Goal: Information Seeking & Learning: Check status

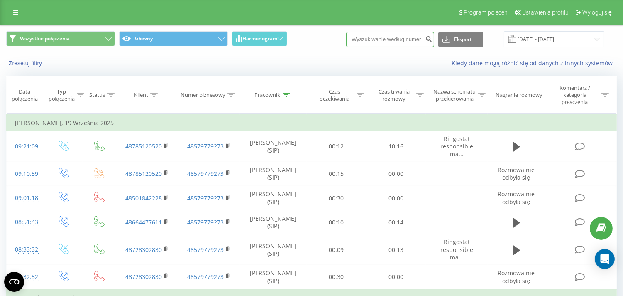
click at [373, 36] on input at bounding box center [390, 39] width 88 height 15
paste input "730116117"
type input "730116117"
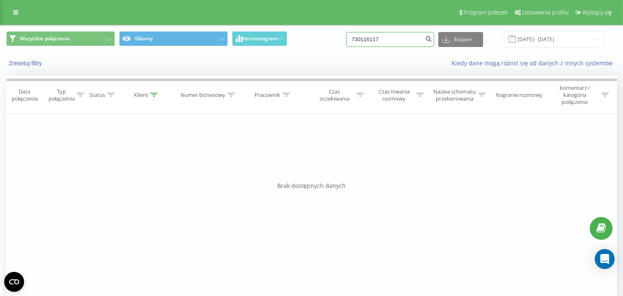
click at [359, 39] on input "730116117" at bounding box center [390, 39] width 88 height 15
click at [14, 10] on icon at bounding box center [15, 13] width 5 height 6
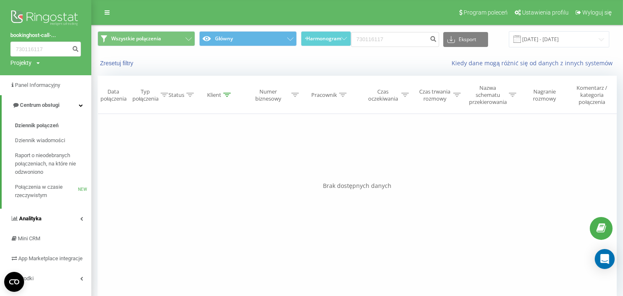
click at [61, 220] on link "Analityka" at bounding box center [45, 218] width 91 height 20
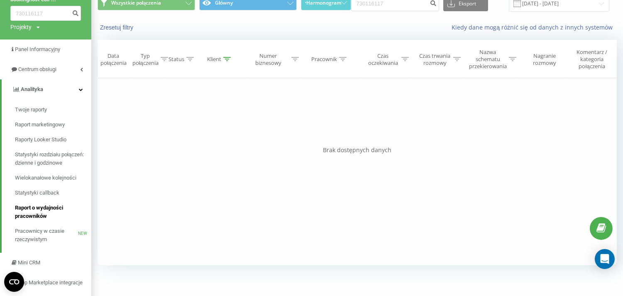
scroll to position [101, 0]
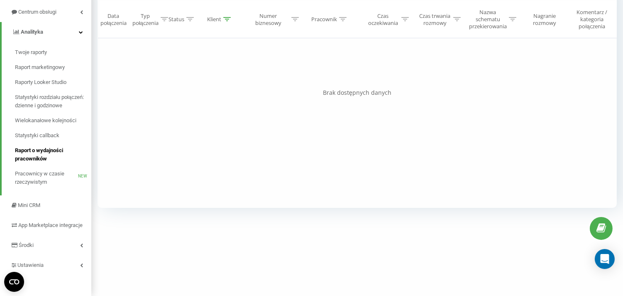
click at [45, 146] on span "Raport o wydajności pracowników" at bounding box center [51, 154] width 72 height 17
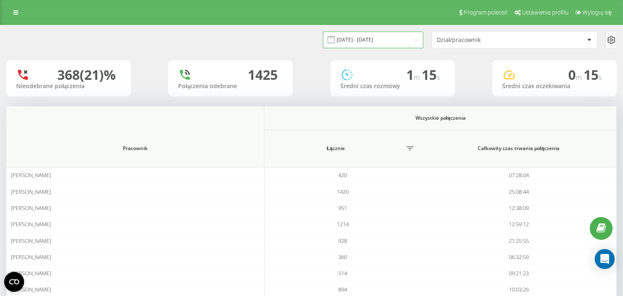
click at [385, 37] on input "[DATE] - [DATE]" at bounding box center [373, 40] width 101 height 16
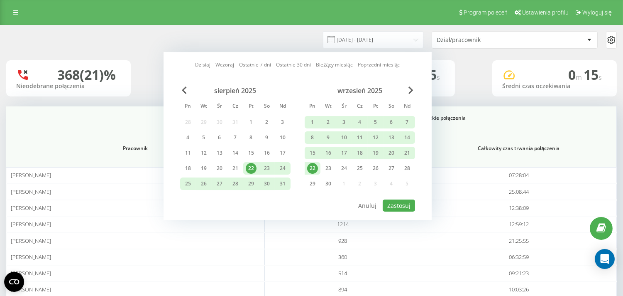
click at [309, 165] on div "22" at bounding box center [312, 168] width 11 height 11
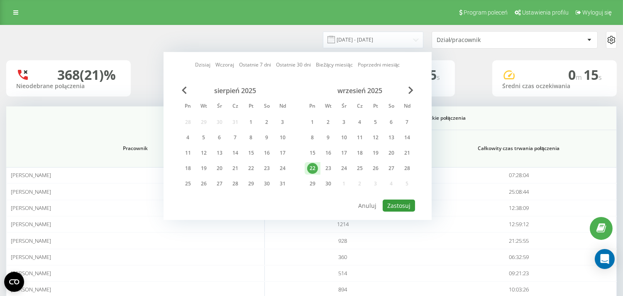
click at [402, 208] on button "Zastosuj" at bounding box center [399, 205] width 32 height 12
type input "22.09.2025 - 22.09.2025"
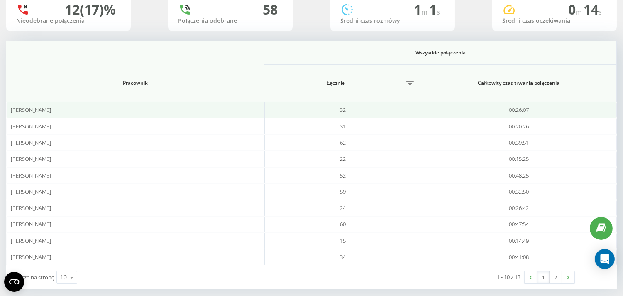
scroll to position [76, 0]
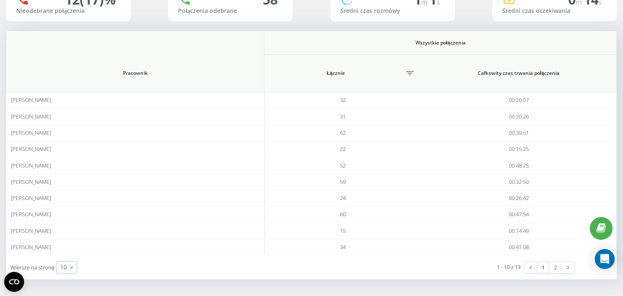
click at [68, 266] on icon at bounding box center [72, 267] width 12 height 16
click at [69, 256] on span "100" at bounding box center [65, 255] width 10 height 8
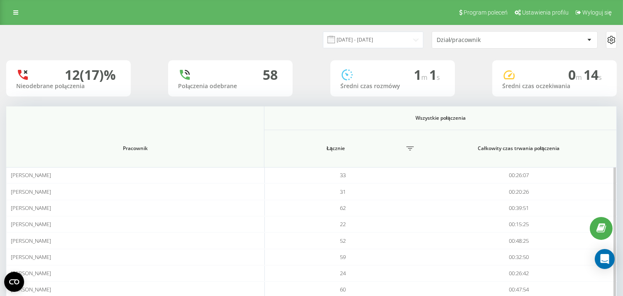
scroll to position [125, 0]
